Goal: Understand process/instructions: Learn about a topic

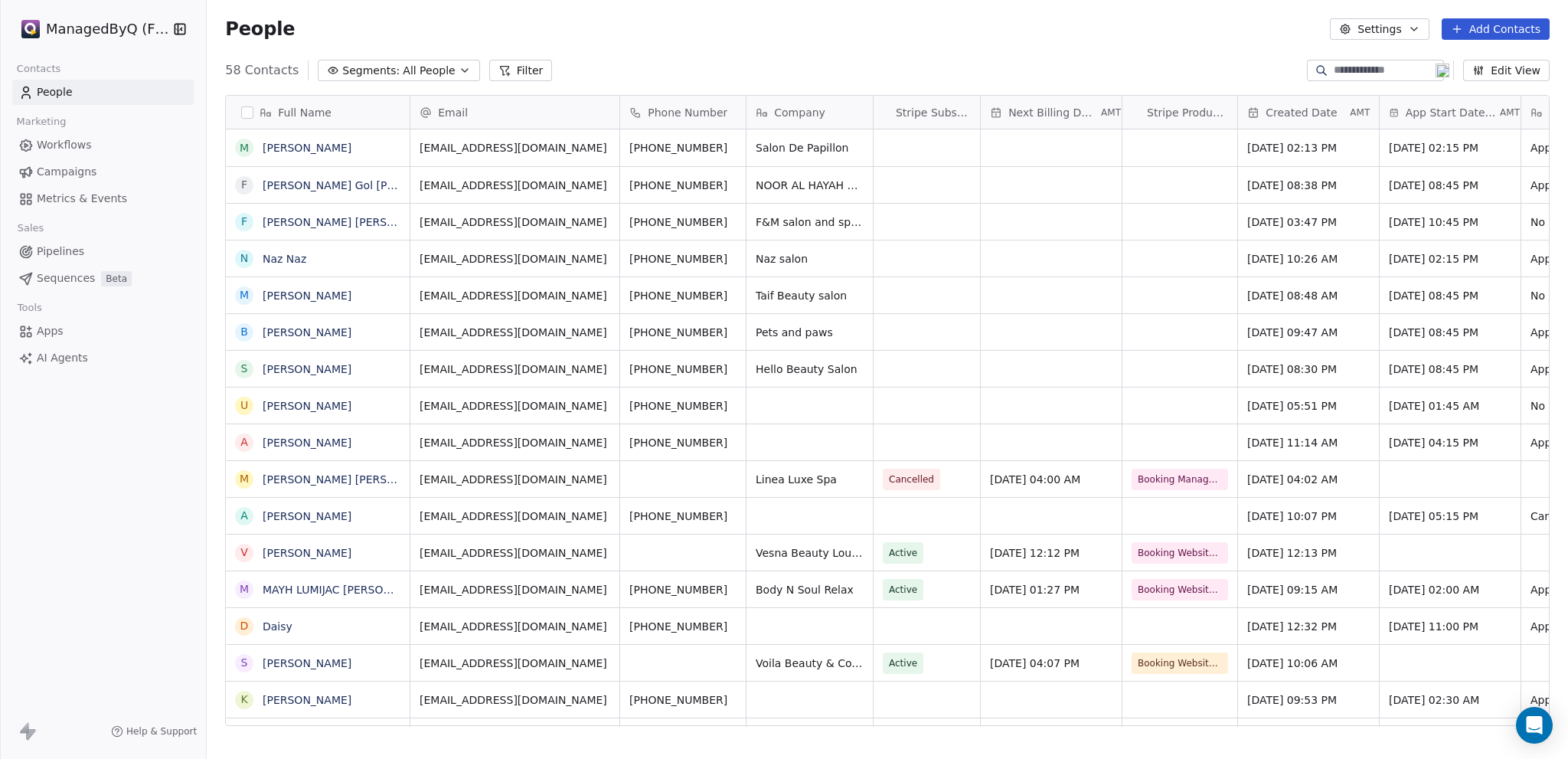
scroll to position [657, 1349]
click at [118, 32] on html "ManagedByQ (FZE) Contacts People Marketing Workflows Campaigns Metrics & Events…" at bounding box center [784, 379] width 1568 height 759
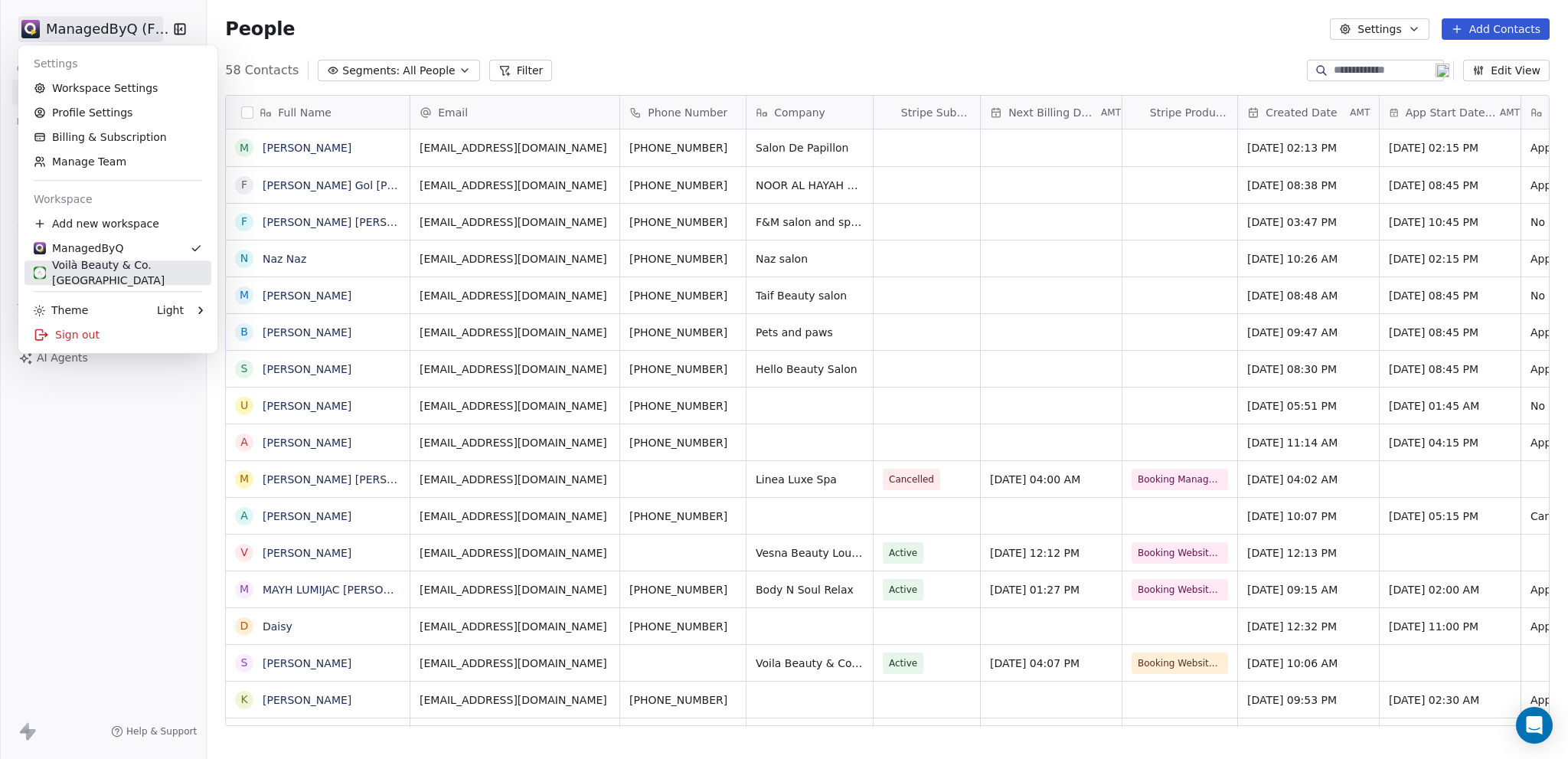
click at [129, 274] on div "Voilà Beauty & Co. [GEOGRAPHIC_DATA]" at bounding box center [117, 272] width 168 height 31
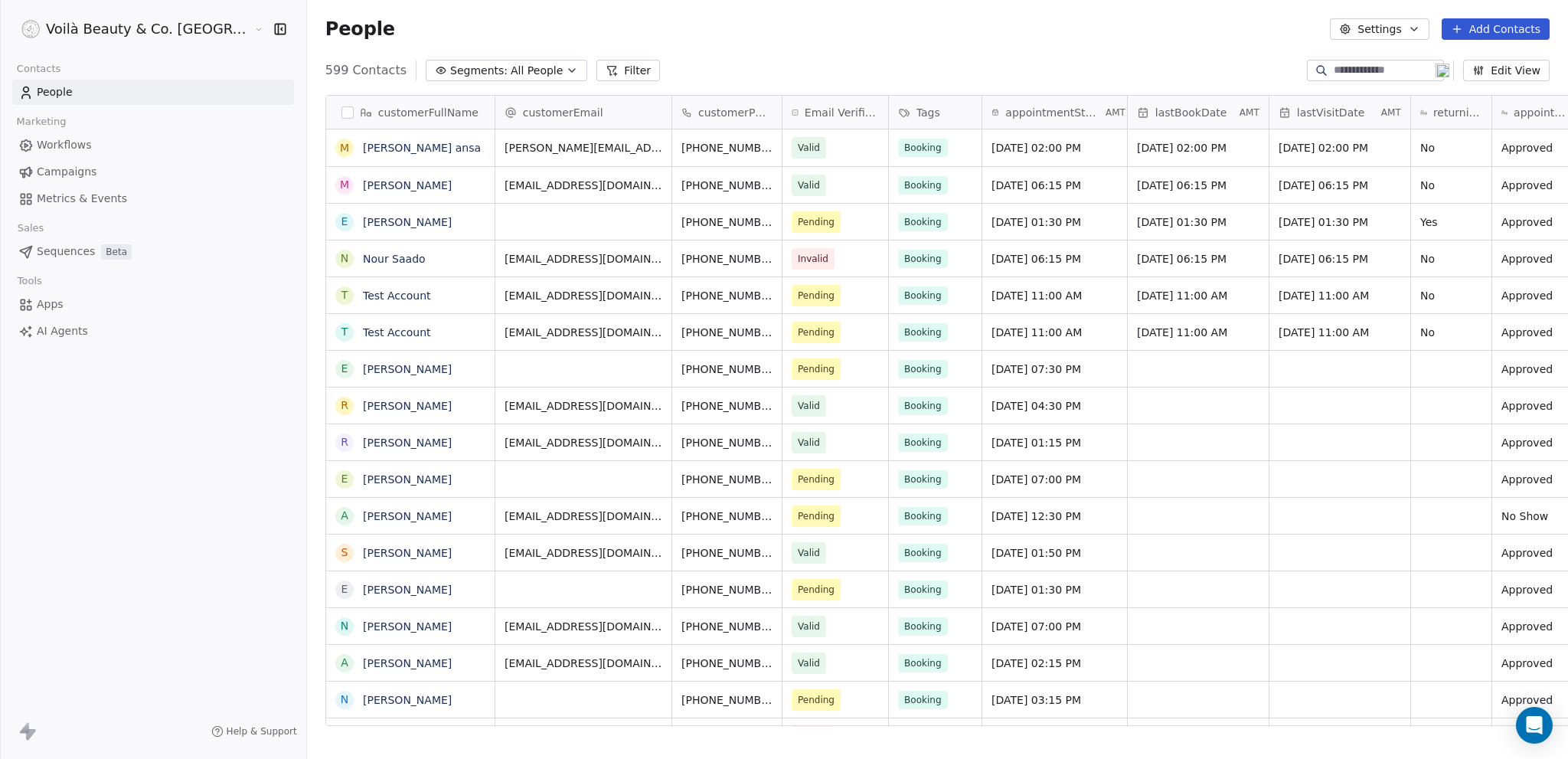
scroll to position [657, 1322]
click at [363, 146] on link "[PERSON_NAME] ansa" at bounding box center [422, 148] width 118 height 12
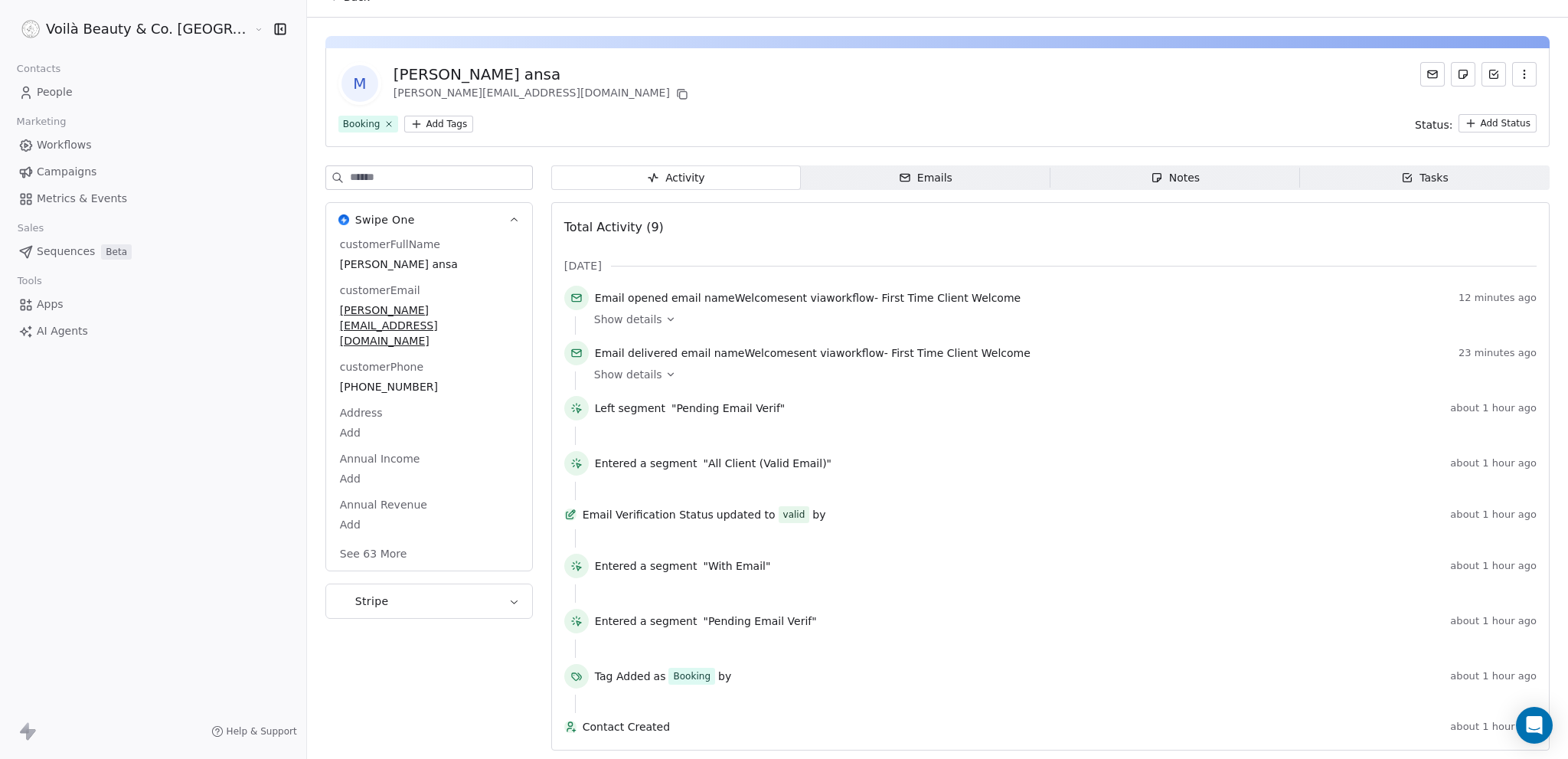
scroll to position [42, 0]
click at [665, 313] on icon at bounding box center [670, 318] width 11 height 11
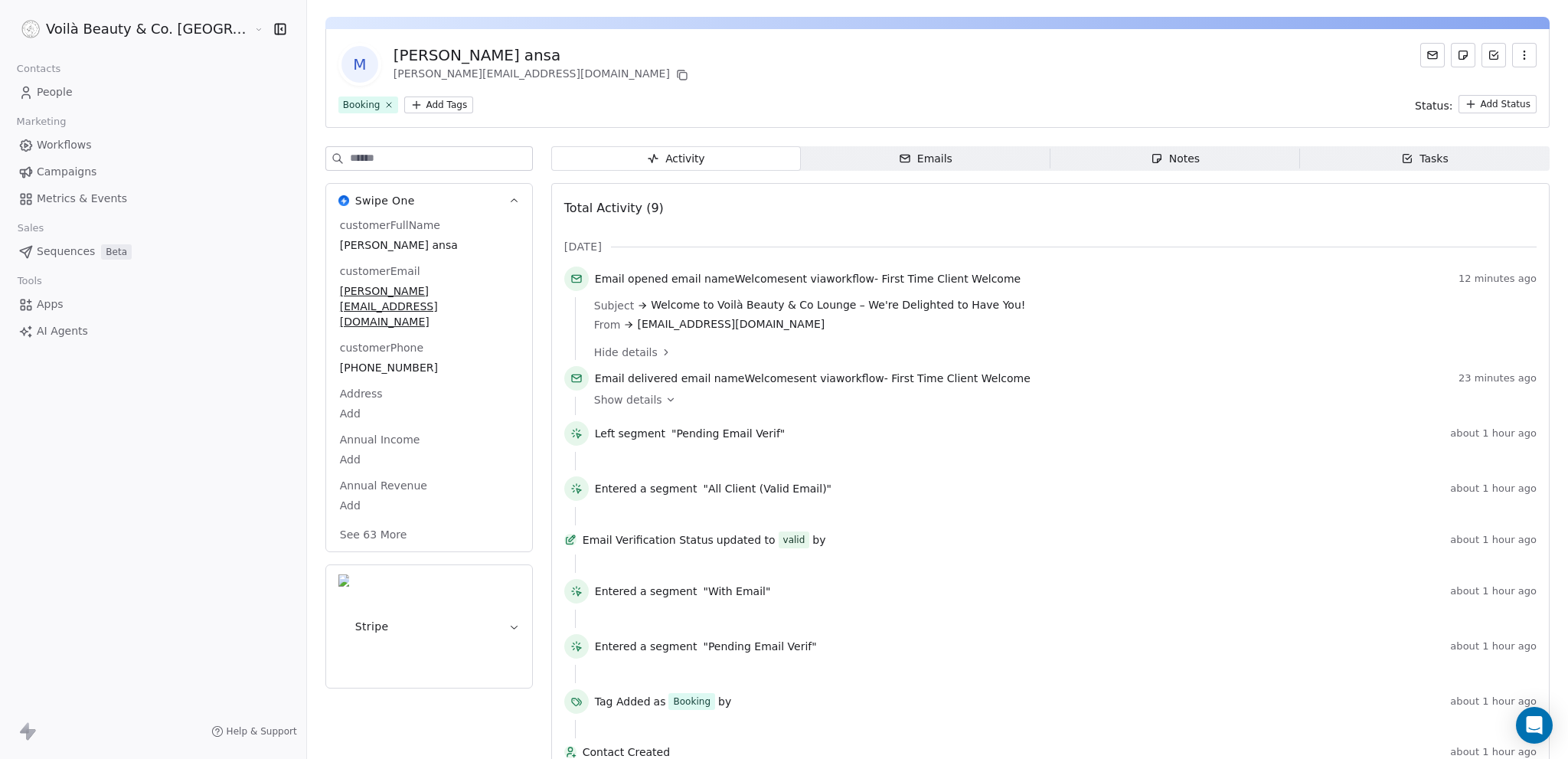
click at [694, 219] on div "Total Activity (9)" at bounding box center [1050, 208] width 972 height 31
click at [69, 145] on span "Workflows" at bounding box center [64, 145] width 55 height 16
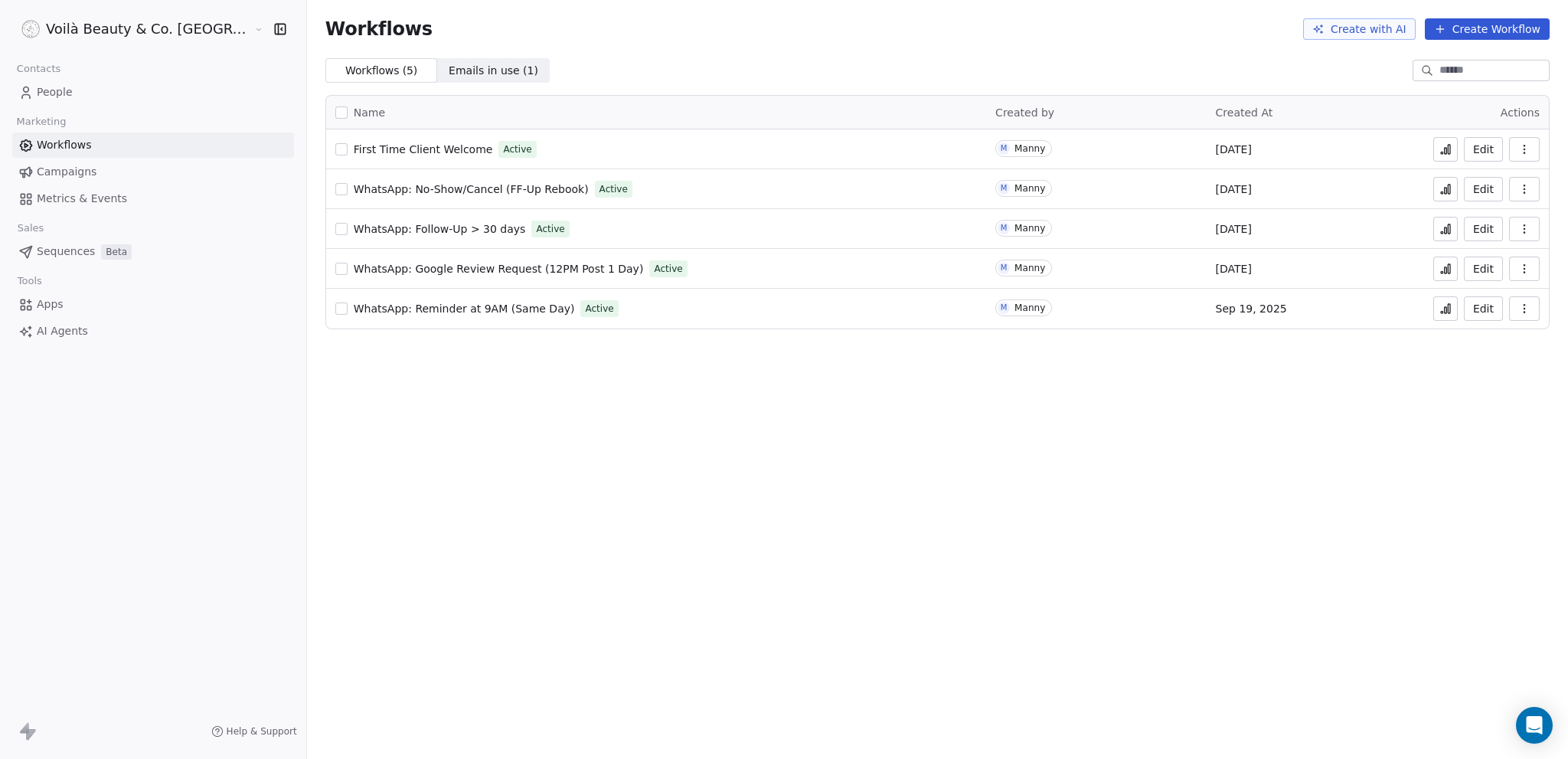
click at [364, 148] on span "First Time Client Welcome" at bounding box center [423, 149] width 140 height 12
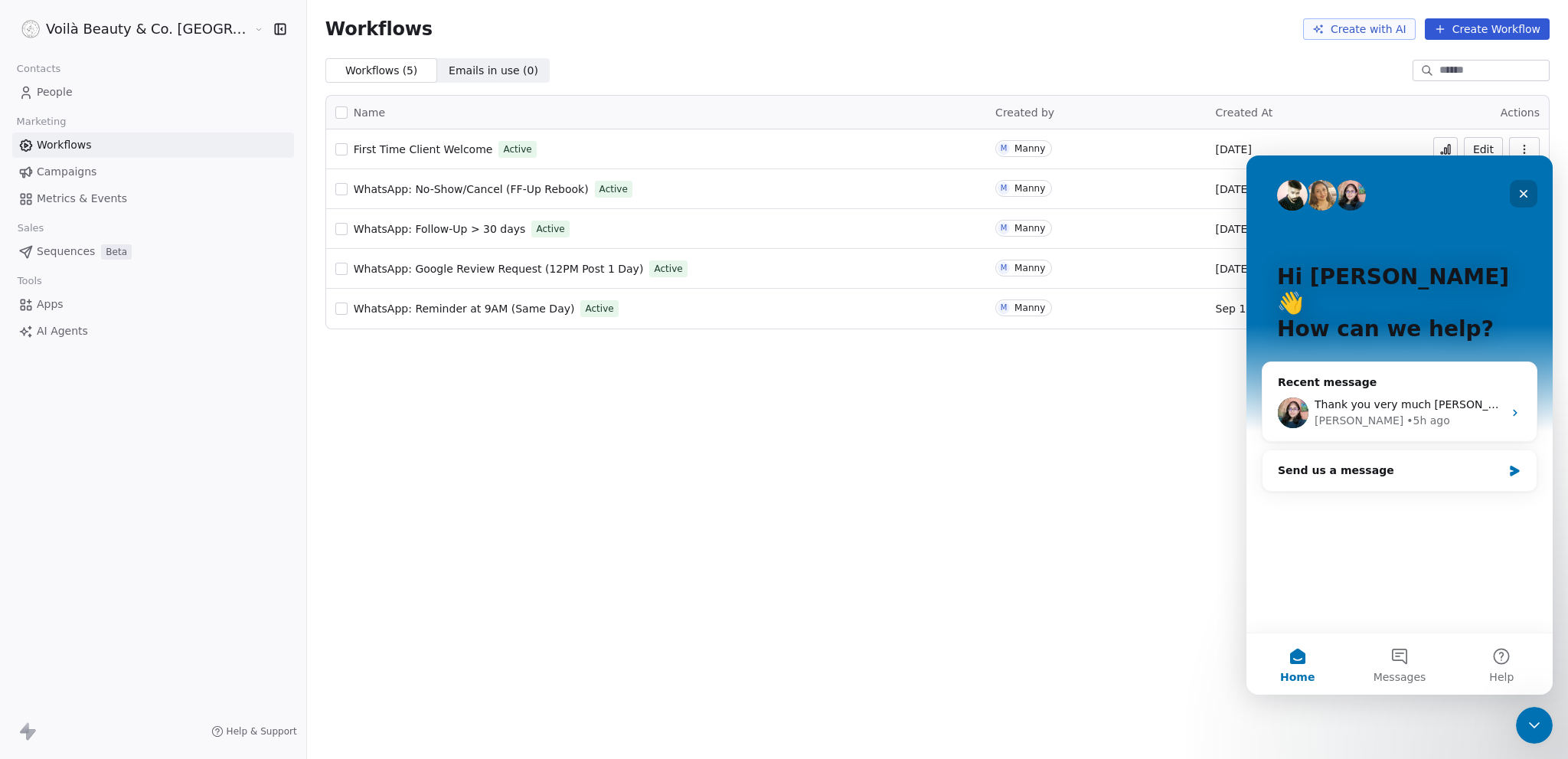
click at [1522, 194] on icon "Close" at bounding box center [1524, 194] width 9 height 9
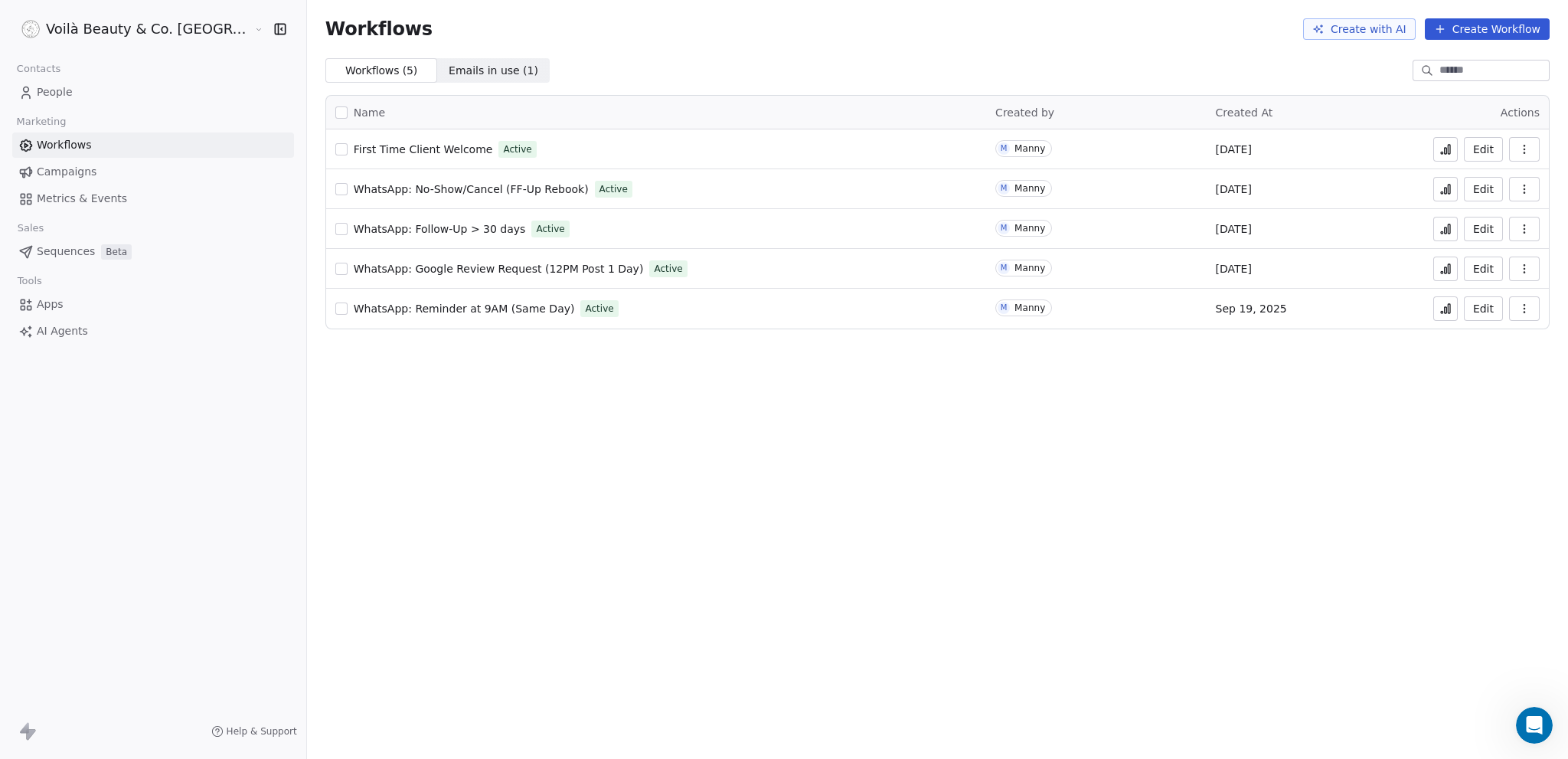
click at [1443, 228] on icon at bounding box center [1445, 228] width 12 height 12
click at [1444, 191] on icon at bounding box center [1445, 189] width 12 height 12
click at [353, 147] on span "First Time Client Welcome" at bounding box center [423, 149] width 140 height 12
